Goal: Find specific page/section: Find specific page/section

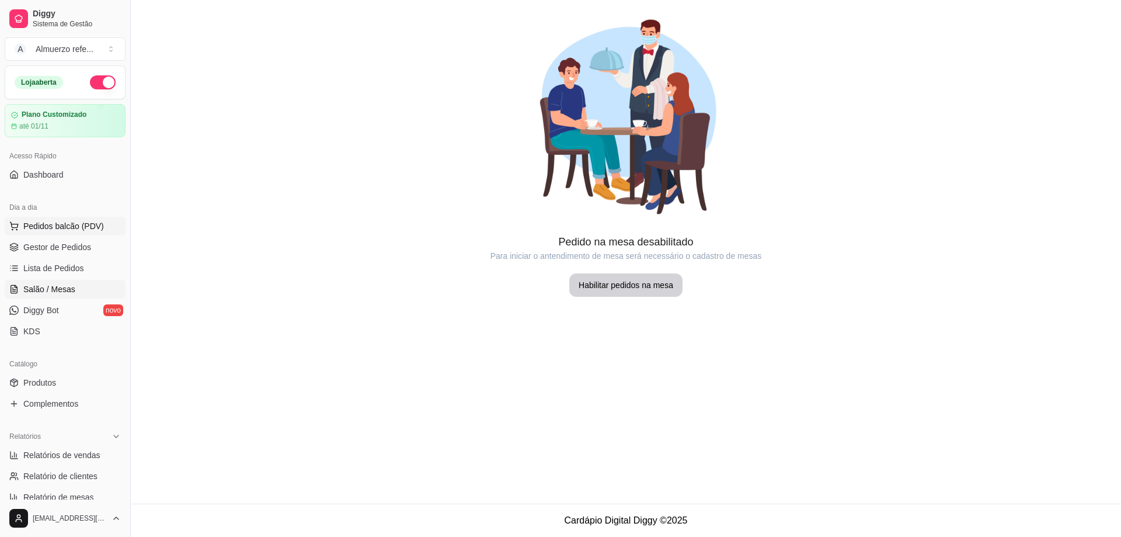
click at [63, 222] on span "Pedidos balcão (PDV)" at bounding box center [63, 226] width 81 height 12
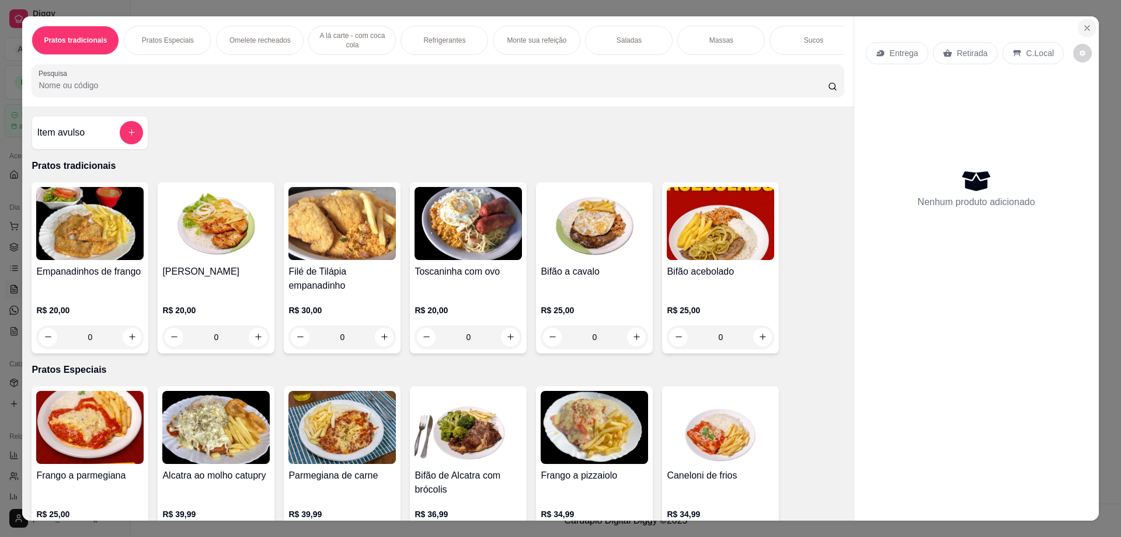
click at [1084, 25] on icon "Close" at bounding box center [1087, 27] width 9 height 9
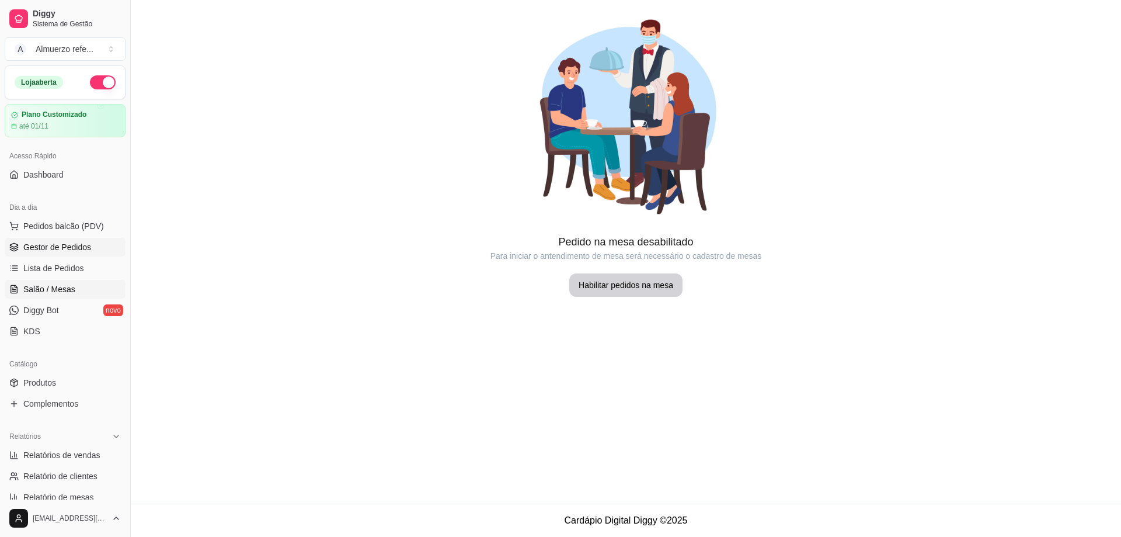
click at [40, 246] on span "Gestor de Pedidos" at bounding box center [57, 247] width 68 height 12
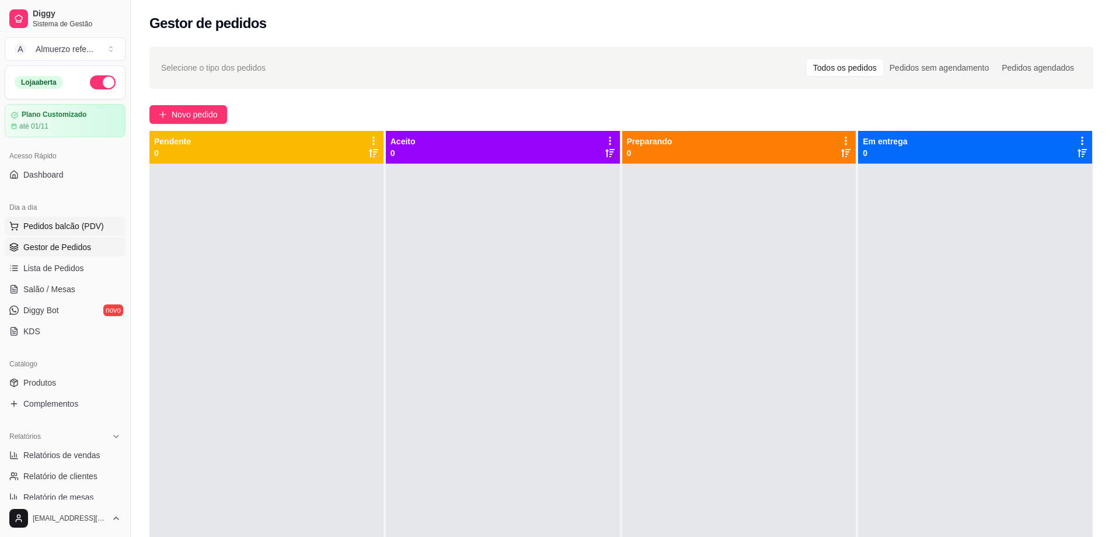
click at [55, 227] on span "Pedidos balcão (PDV)" at bounding box center [63, 226] width 81 height 12
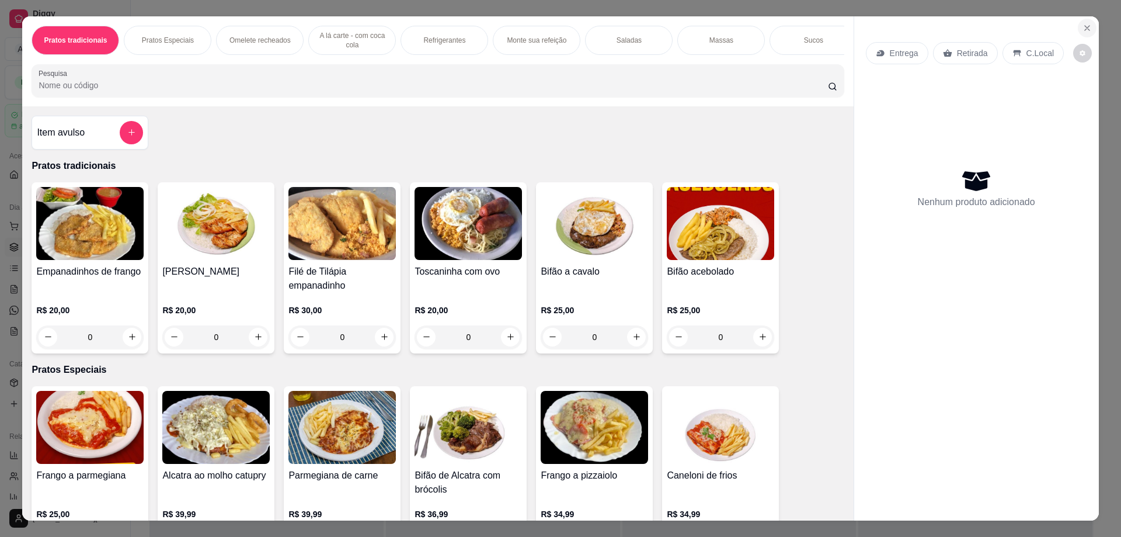
click at [1083, 27] on icon "Close" at bounding box center [1087, 27] width 9 height 9
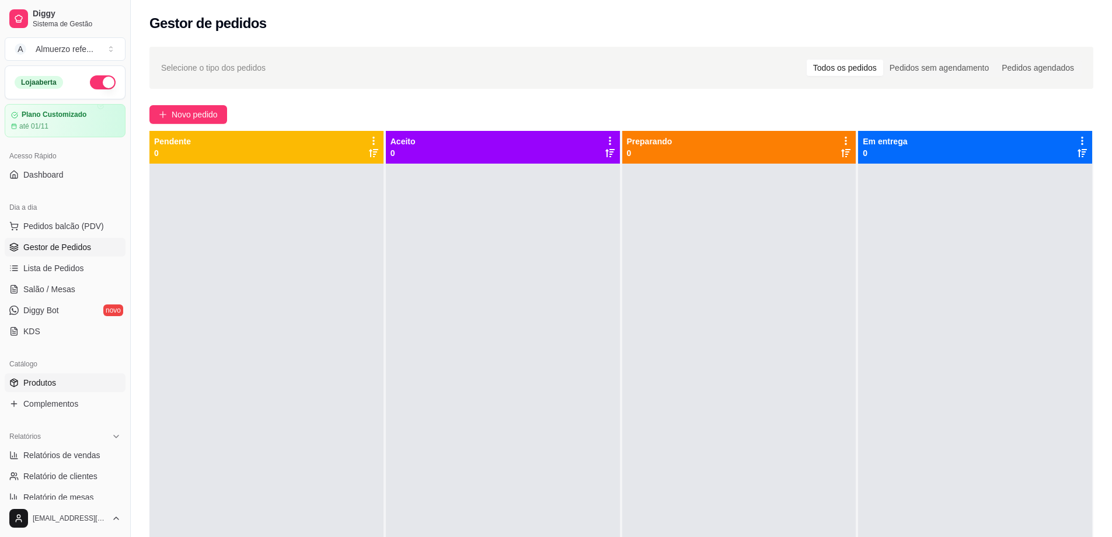
click at [60, 381] on link "Produtos" at bounding box center [65, 382] width 121 height 19
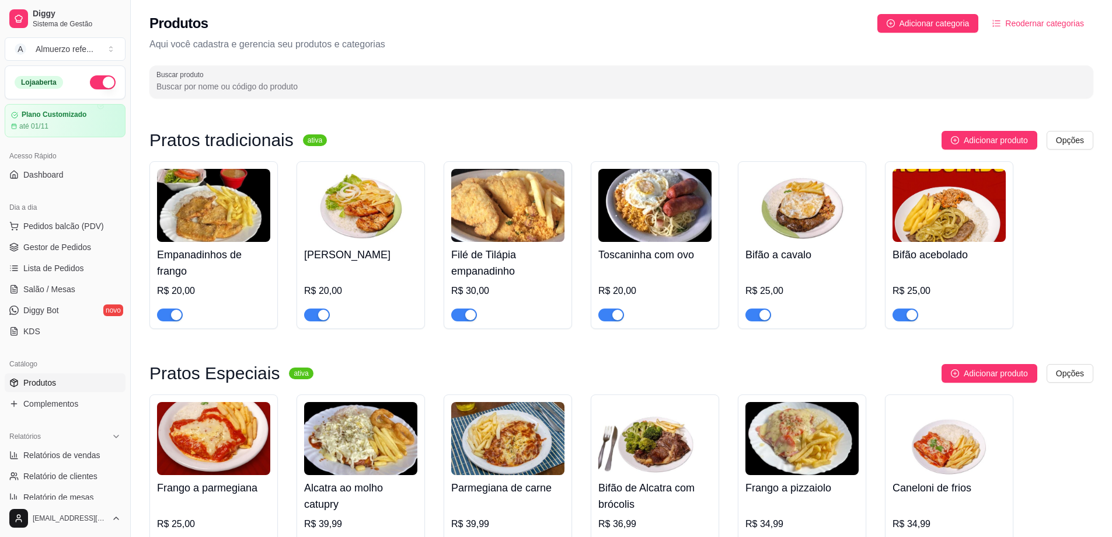
click at [409, 178] on img at bounding box center [360, 205] width 113 height 73
